Goal: Transaction & Acquisition: Purchase product/service

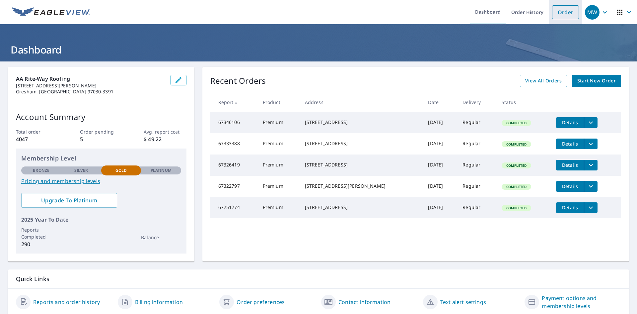
click at [308, 10] on link "Order" at bounding box center [565, 12] width 27 height 14
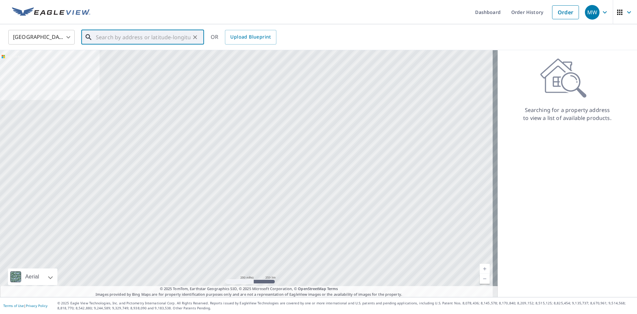
click at [180, 37] on input "text" at bounding box center [143, 37] width 95 height 19
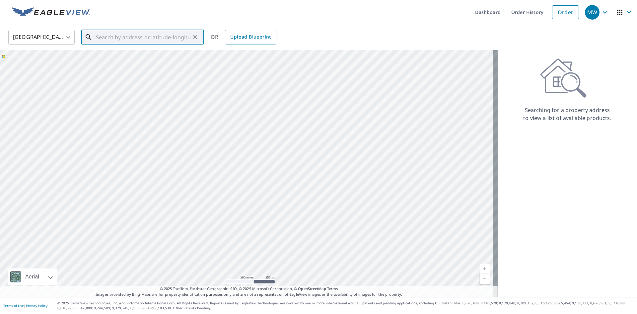
paste input "[STREET_ADDRESS][PERSON_NAME]"
click at [136, 56] on span "[STREET_ADDRESS]" at bounding box center [147, 56] width 104 height 8
type input "[STREET_ADDRESS][PERSON_NAME]"
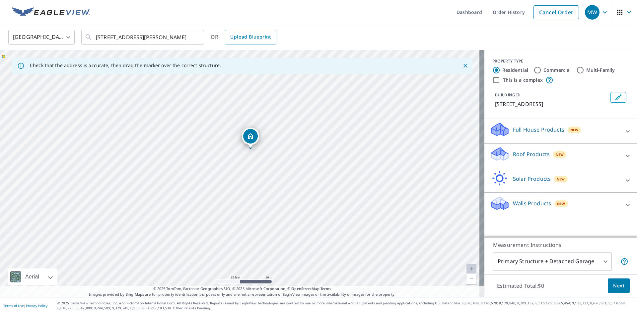
click at [308, 156] on p "Roof Products" at bounding box center [531, 154] width 37 height 8
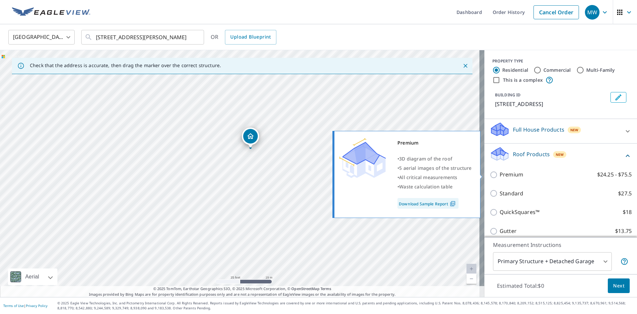
click at [308, 176] on label "Premium $24.25 - $75.5" at bounding box center [566, 174] width 132 height 8
click at [308, 176] on input "Premium $24.25 - $75.5" at bounding box center [495, 175] width 10 height 8
checkbox input "true"
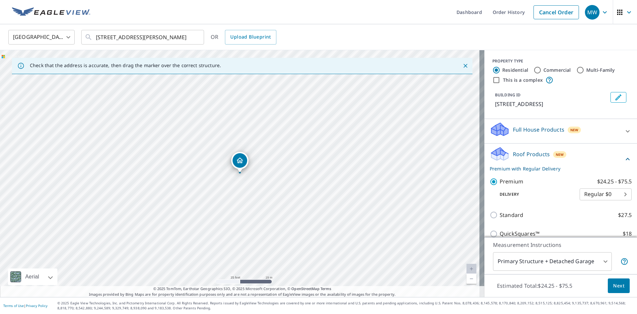
click at [308, 183] on body "MW MW Dashboard Order History Cancel Order MW [GEOGRAPHIC_DATA] [GEOGRAPHIC_DAT…" at bounding box center [318, 157] width 637 height 314
click at [308, 183] on div at bounding box center [318, 157] width 637 height 314
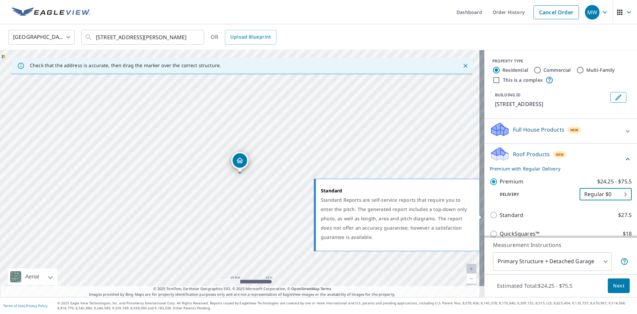
click at [308, 183] on p "Standard" at bounding box center [512, 215] width 24 height 8
click at [308, 183] on input "Standard $27.5" at bounding box center [495, 215] width 10 height 8
checkbox input "true"
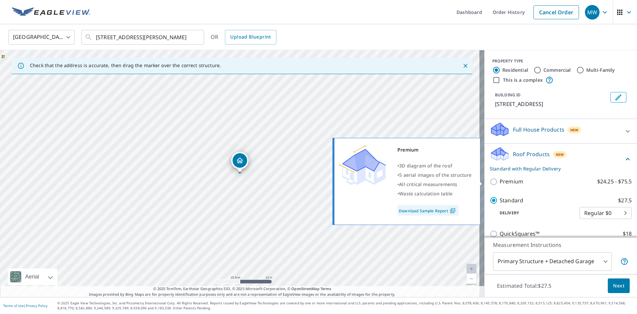
click at [308, 183] on label "Premium $24.25 - $75.5" at bounding box center [566, 181] width 132 height 8
click at [308, 183] on input "Premium $24.25 - $75.5" at bounding box center [495, 182] width 10 height 8
checkbox input "true"
checkbox input "false"
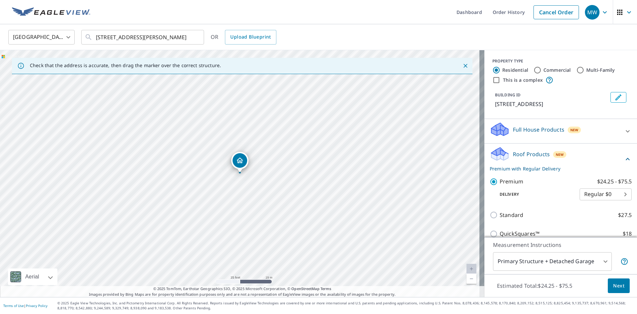
click at [308, 183] on body "MW MW Dashboard Order History Cancel Order MW [GEOGRAPHIC_DATA] [GEOGRAPHIC_DAT…" at bounding box center [318, 157] width 637 height 314
click at [308, 183] on li "3 Hour $37" at bounding box center [596, 218] width 52 height 12
type input "7"
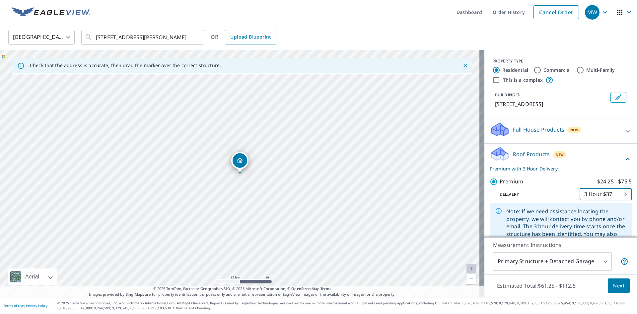
click at [308, 183] on span "Next" at bounding box center [619, 286] width 11 height 8
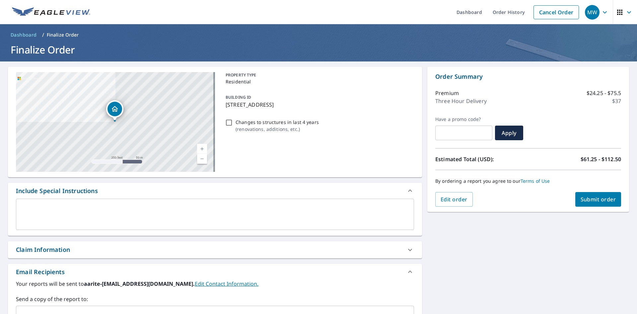
click at [308, 183] on span "Submit order" at bounding box center [599, 199] width 36 height 7
